Goal: Obtain resource: Download file/media

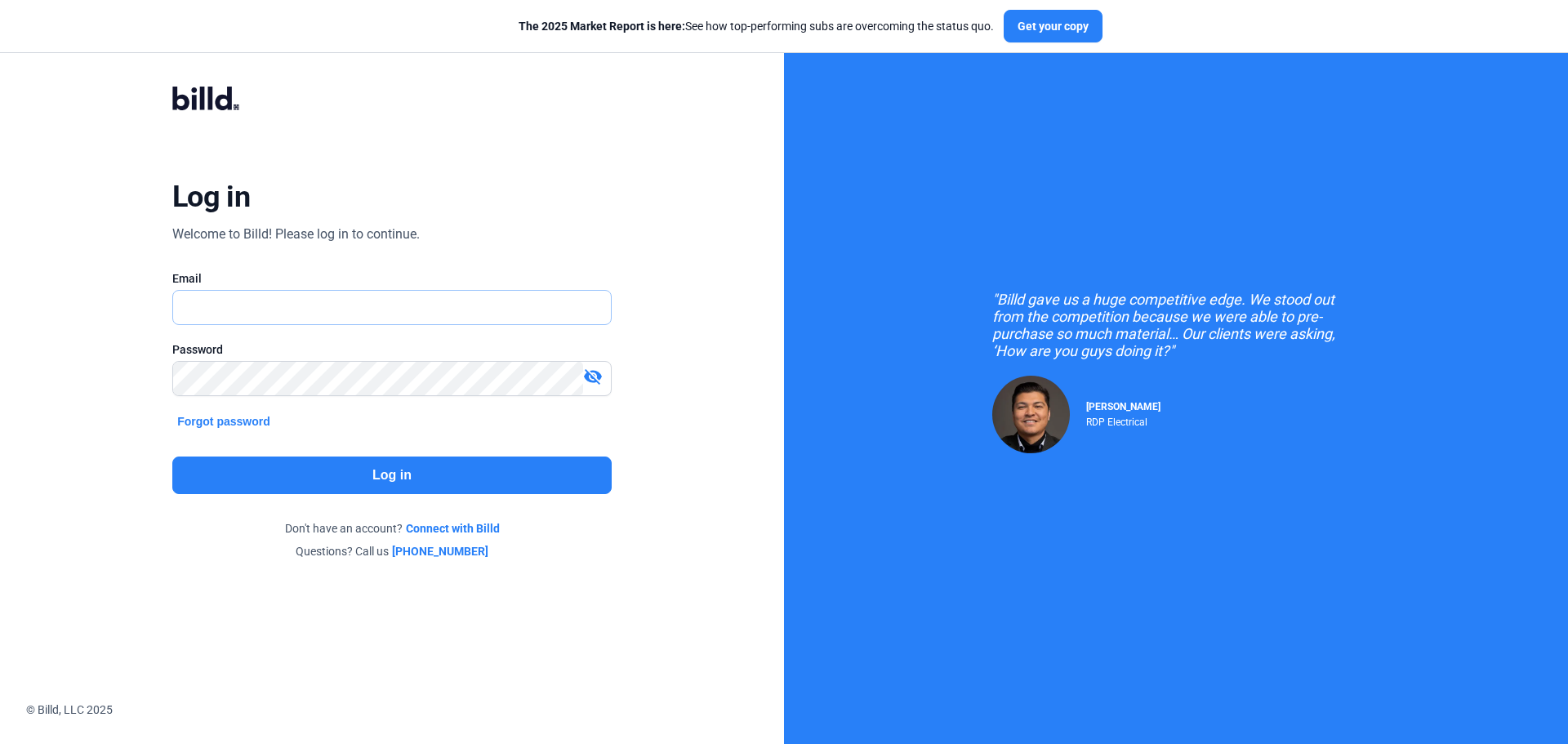
click at [245, 304] on input "text" at bounding box center [392, 307] width 438 height 34
type input "[EMAIL_ADDRESS][DOMAIN_NAME]"
click at [348, 476] on button "Log in" at bounding box center [392, 475] width 440 height 37
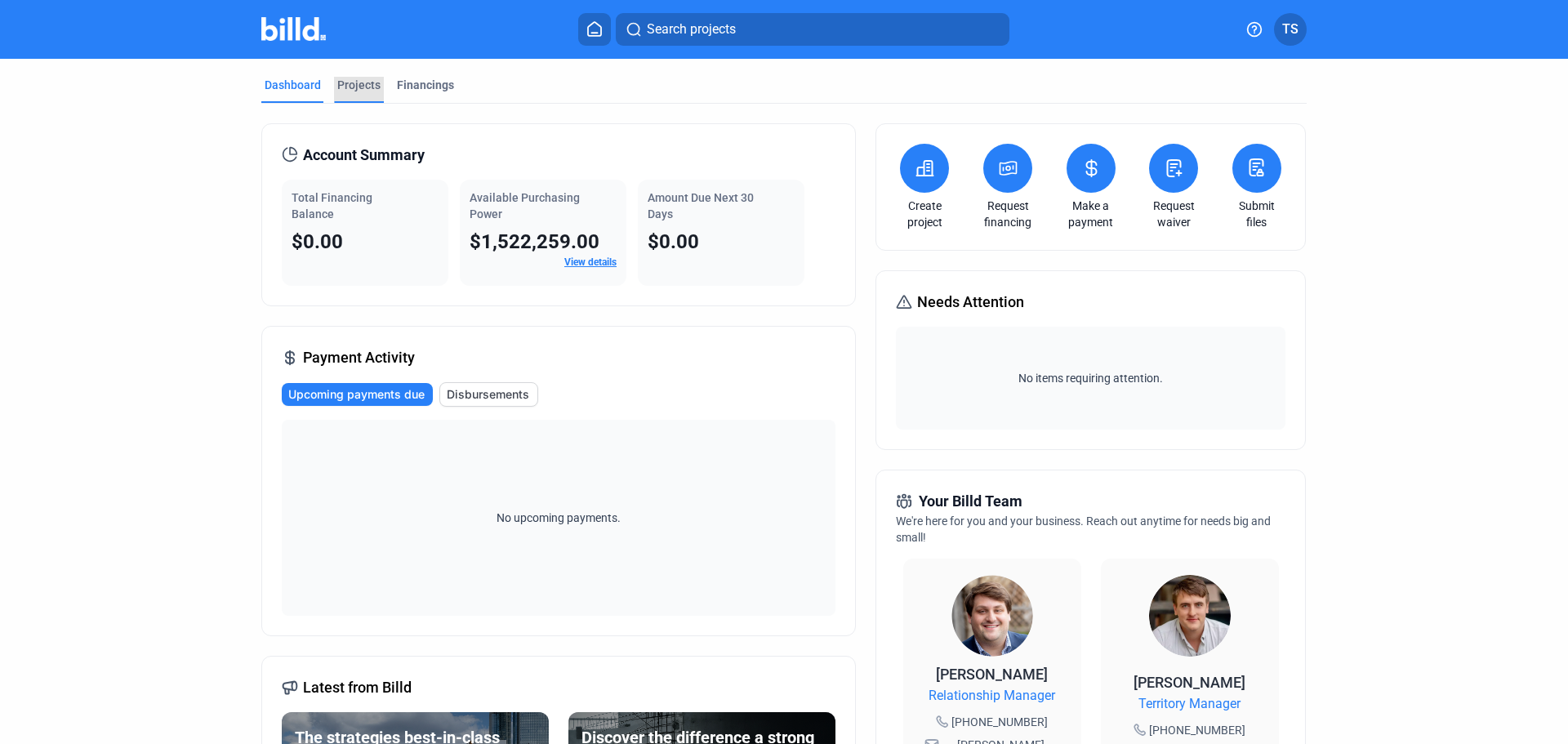
click at [347, 84] on div "Projects" at bounding box center [358, 84] width 43 height 16
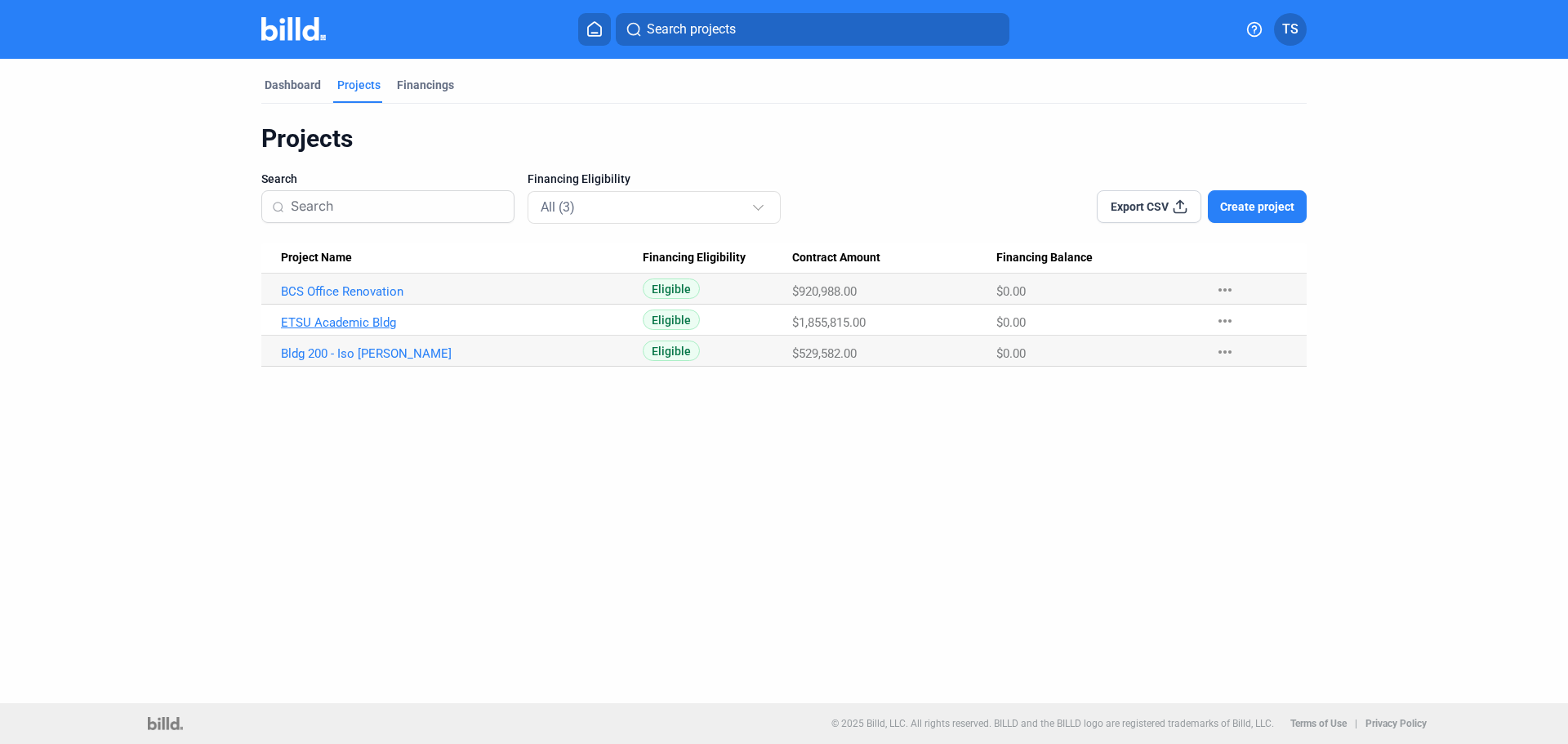
click at [348, 318] on link "ETSU Academic Bldg" at bounding box center [462, 322] width 362 height 14
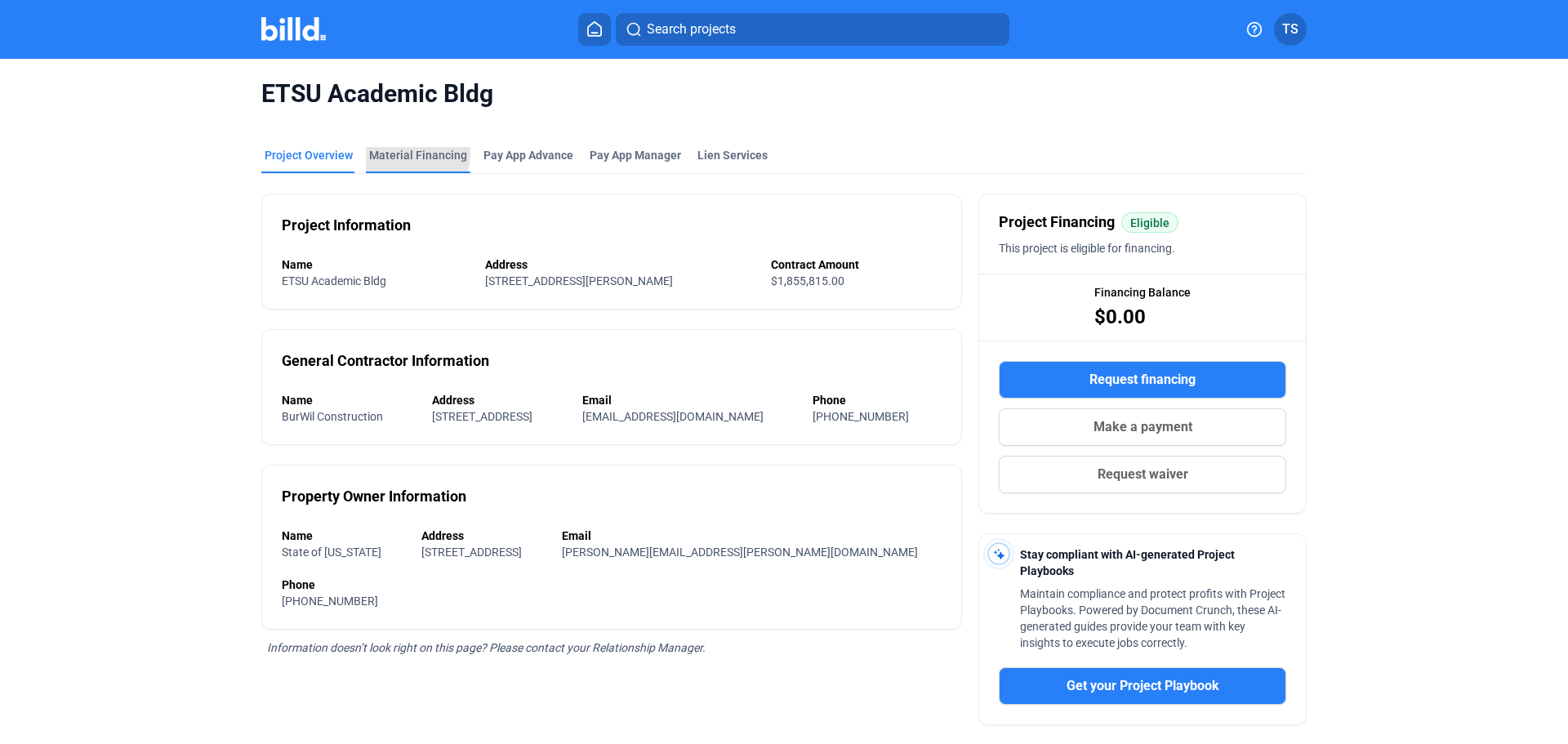
click at [396, 155] on div "Material Financing" at bounding box center [418, 155] width 98 height 16
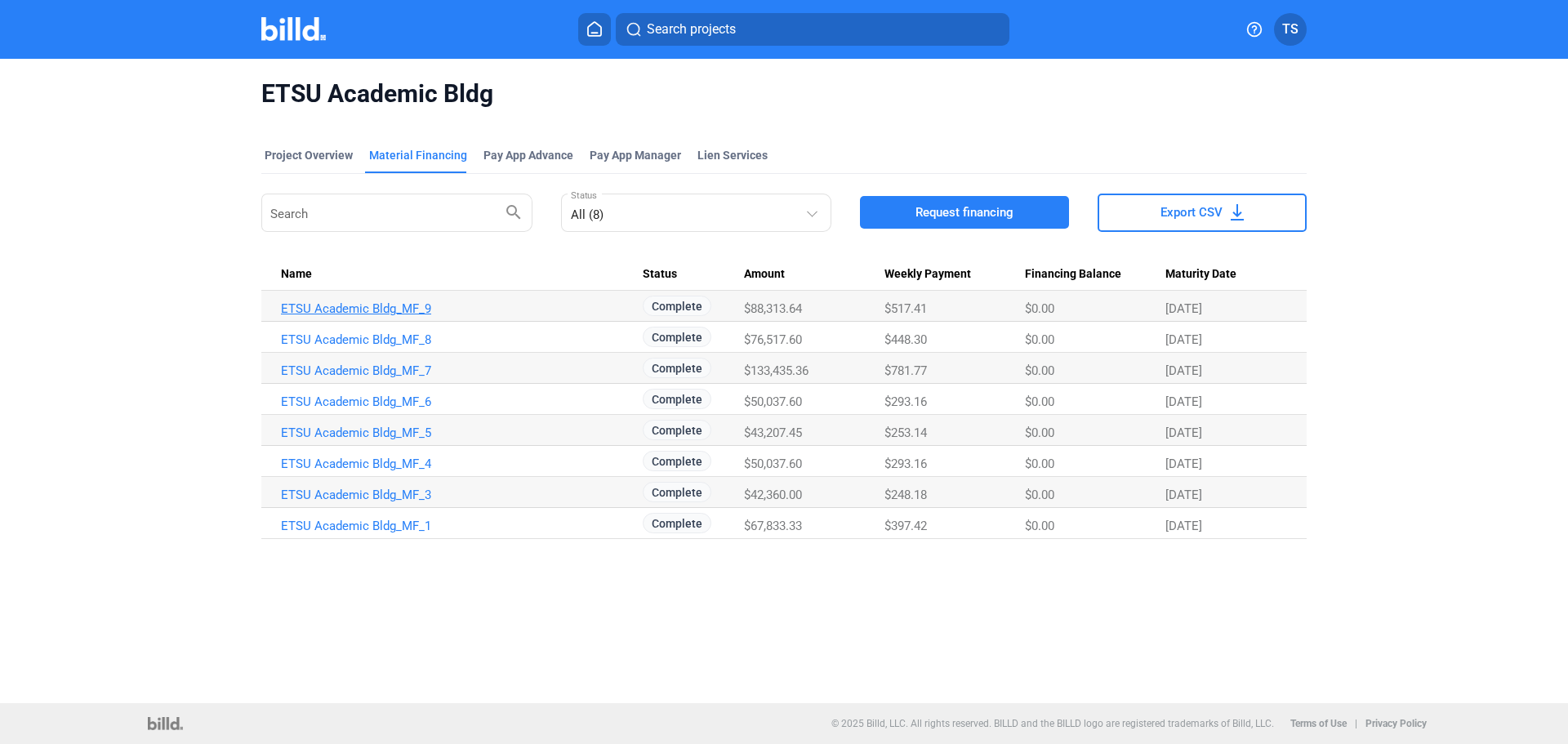
click at [302, 309] on link "ETSU Academic Bldg_MF_9" at bounding box center [462, 308] width 362 height 14
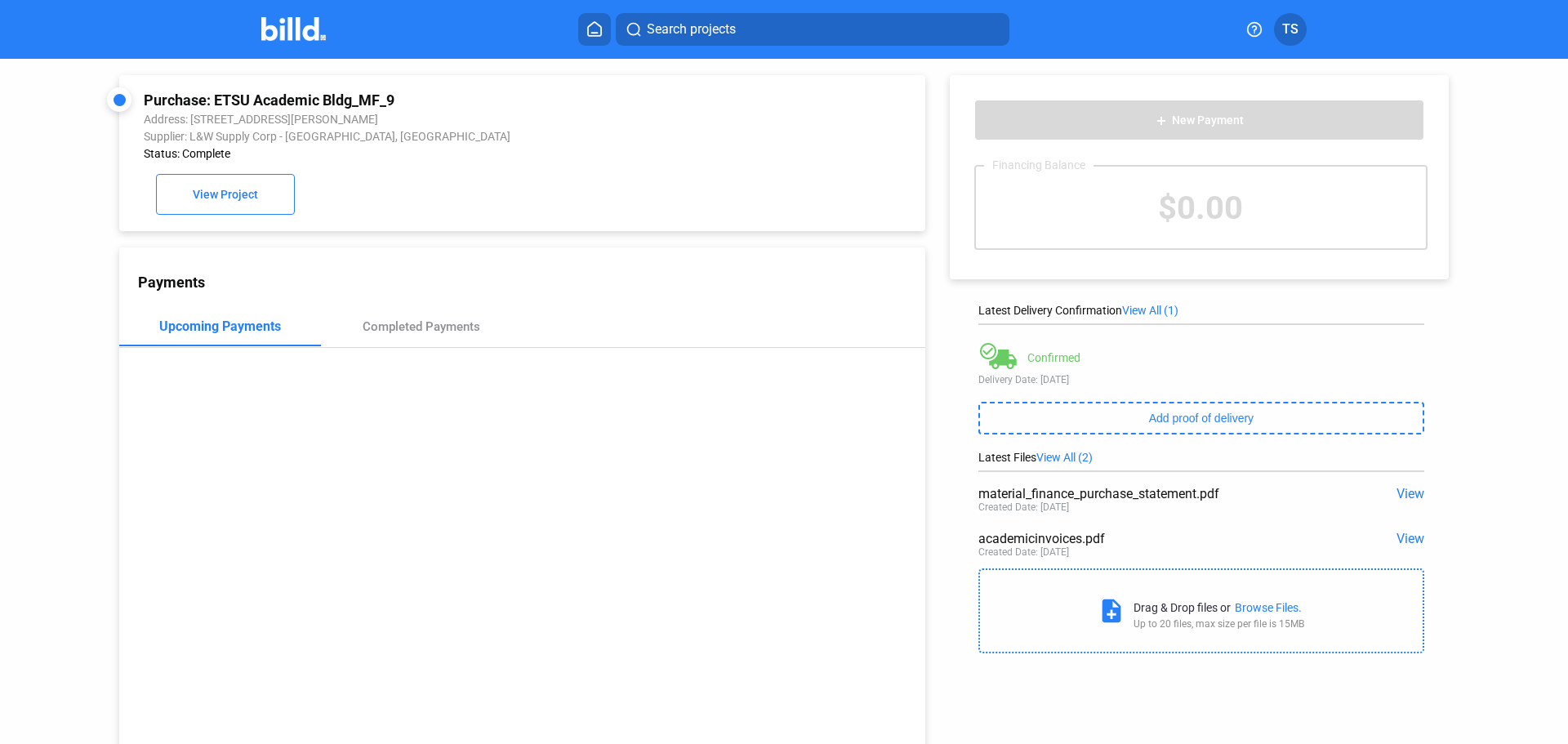
click at [1398, 540] on span "View" at bounding box center [1411, 539] width 28 height 15
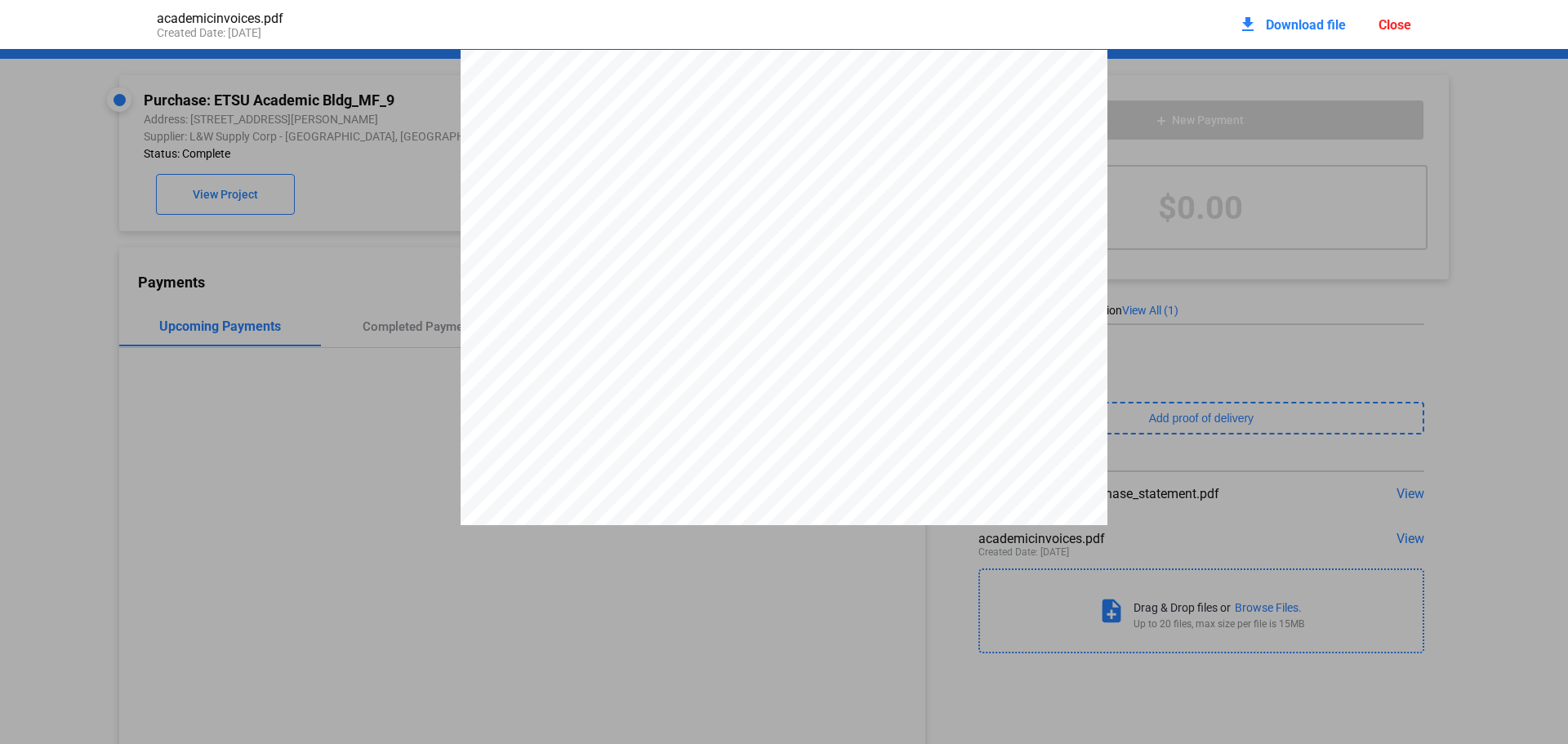
click at [1151, 12] on div "academicinvoices.pdf Created Date: [DATE] download Download file Close" at bounding box center [784, 24] width 1288 height 49
